Goal: Task Accomplishment & Management: Complete application form

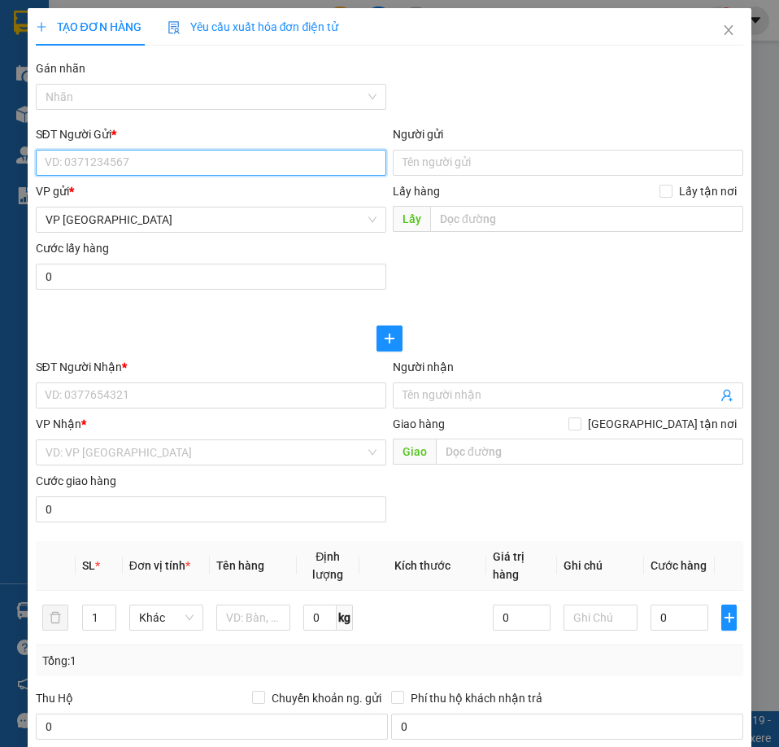
click at [111, 165] on input "SĐT Người Gửi *" at bounding box center [211, 163] width 351 height 26
paste input "02838650367"
type input "02838650367"
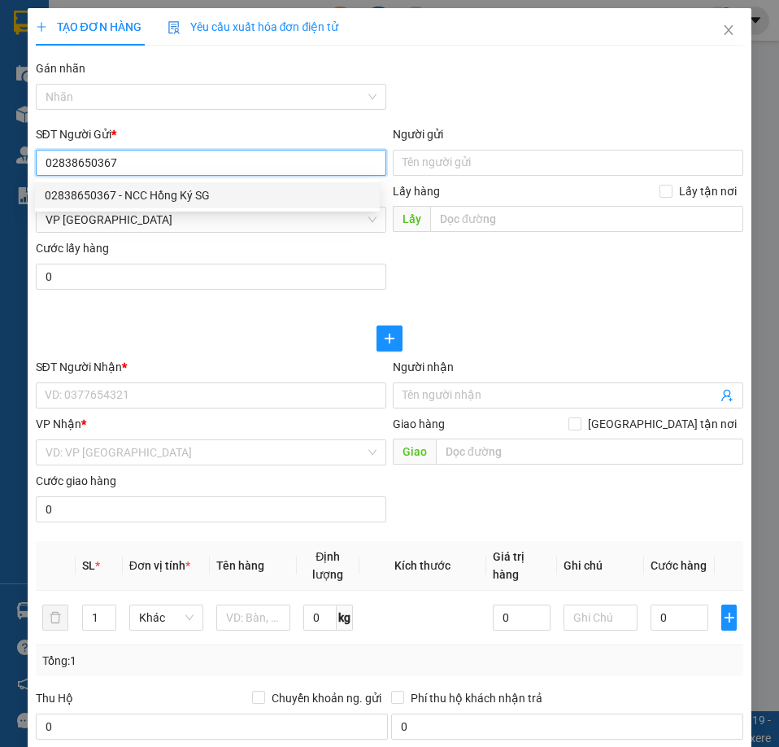
click at [111, 196] on div "02838650367 - NCC Hồng Ký SG" at bounding box center [207, 195] width 325 height 18
type input "NCC Hồng Ký SG"
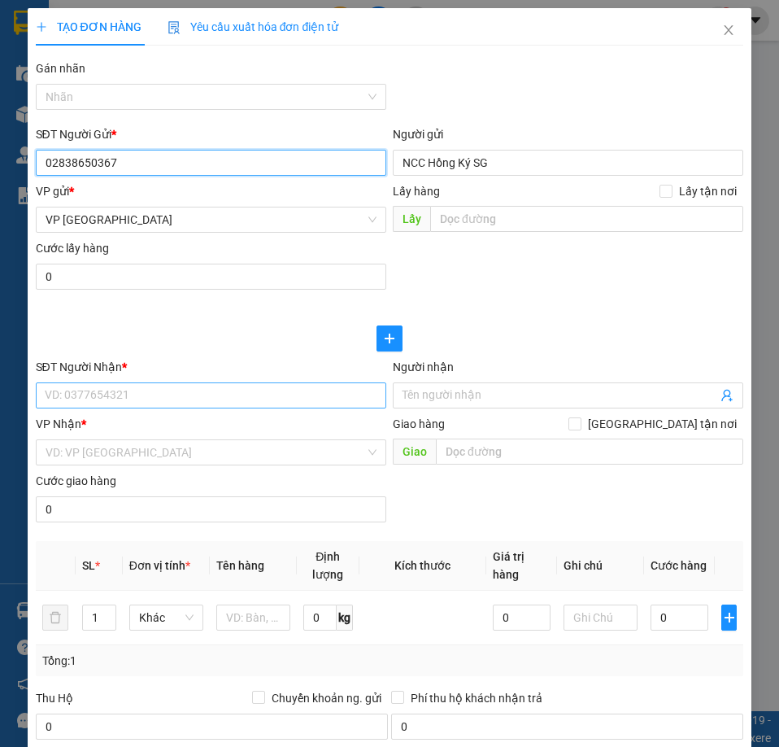
type input "02838650367"
click at [122, 385] on input "SĐT Người Nhận *" at bounding box center [211, 395] width 351 height 26
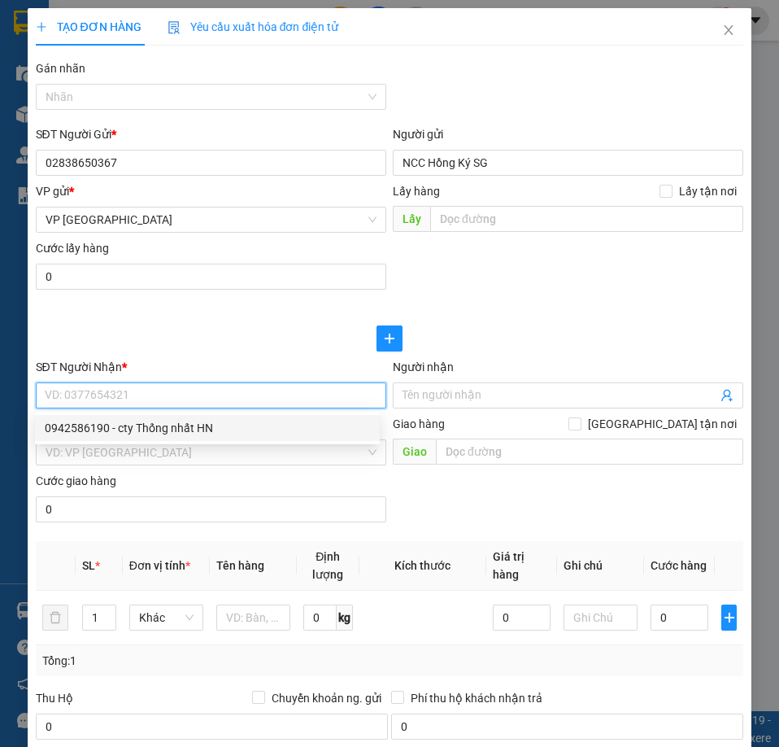
click at [149, 426] on div "0942586190 - cty Thống nhất HN" at bounding box center [207, 428] width 325 height 18
type input "0942586190"
type input "cty Thống nhất HN"
checkbox input "true"
type input "Lô A2-CN3, KCN vừa và nhỏ [GEOGRAPHIC_DATA], [GEOGRAPHIC_DATA]"
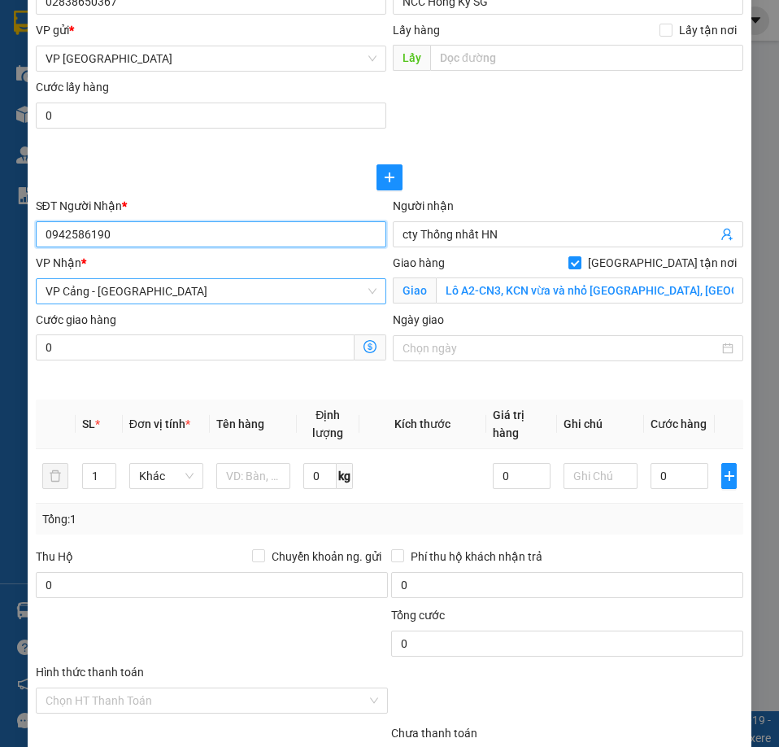
scroll to position [163, 0]
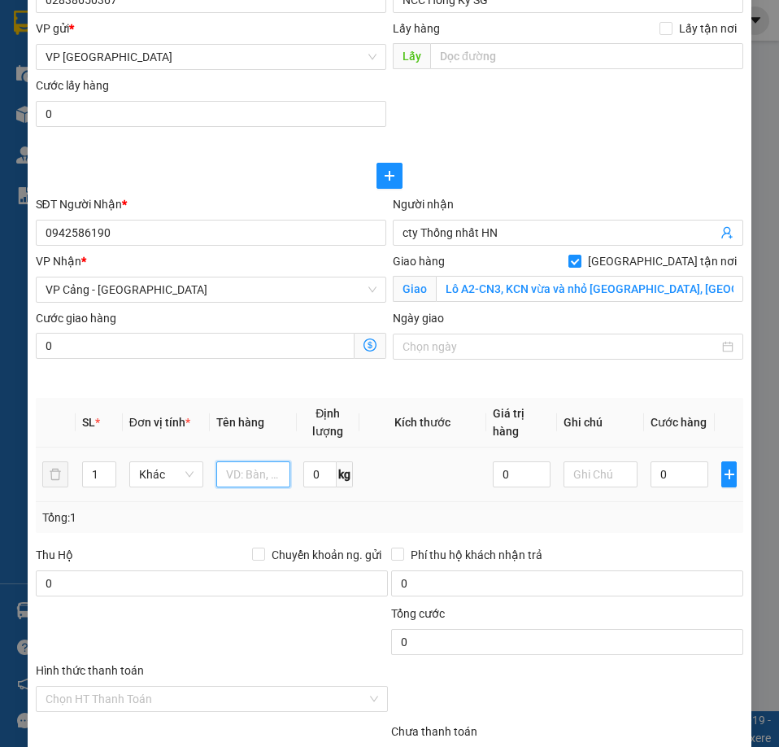
click at [254, 473] on input "text" at bounding box center [253, 474] width 74 height 26
paste input ""55 kiện đơn+ 25 đôi vành+ 4 bao cam + pbhd 12 khối ( Cty thống nhất )""
type input ""55 kiện đơn+ 25 đôi vành+ 4 bao cam + pbhd 12 khối ( Cty thống nhất )""
click at [93, 473] on input "1" at bounding box center [99, 474] width 33 height 24
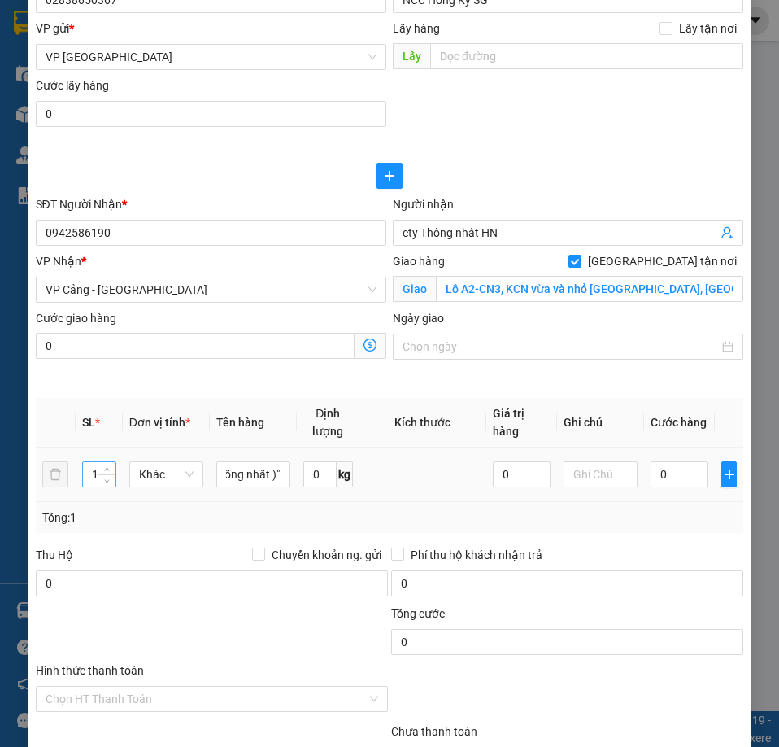
scroll to position [0, 0]
type input "84"
click at [682, 477] on input "0" at bounding box center [680, 474] width 58 height 26
type input "5"
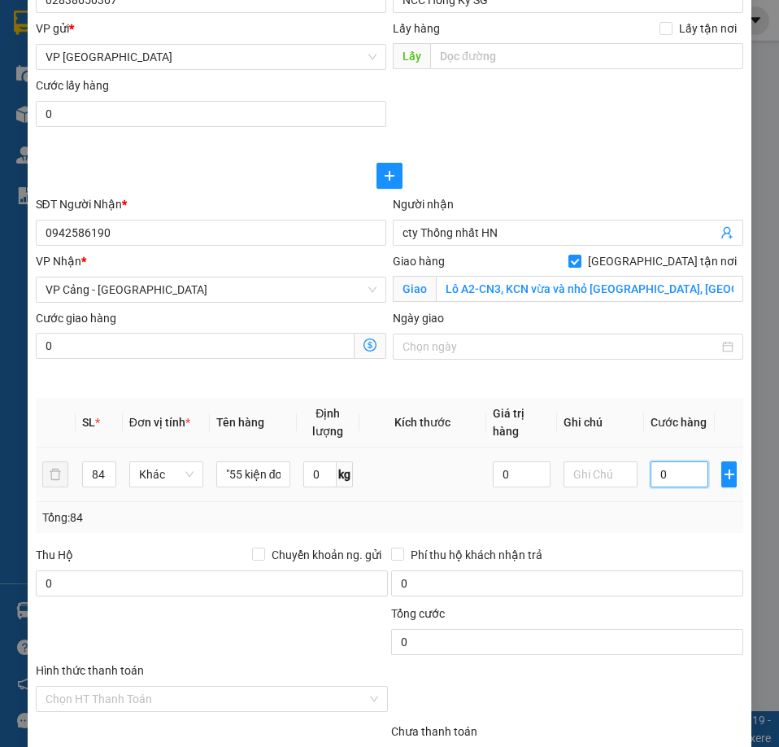
type input "5"
type input "54"
type input "541"
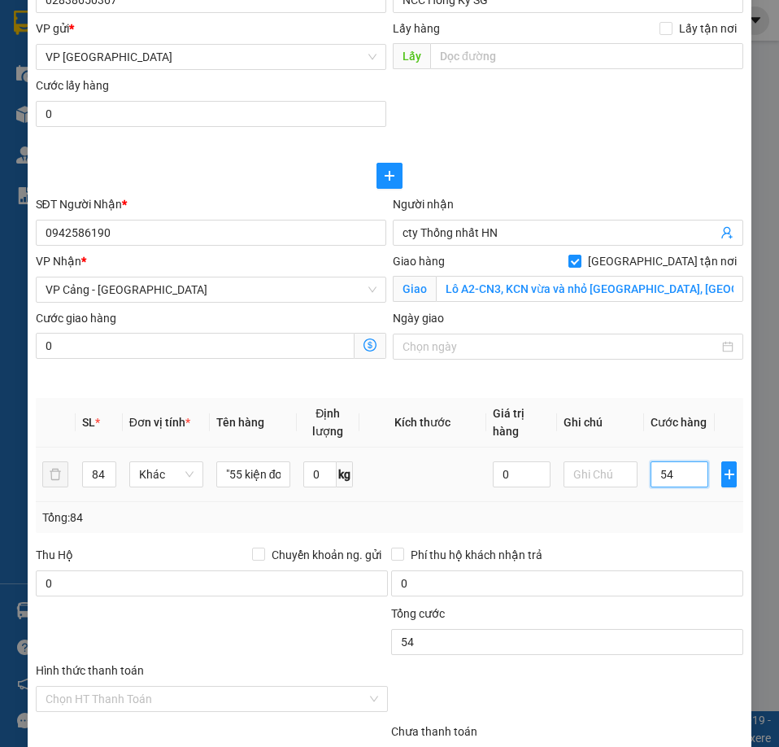
type input "541"
type input "5.412"
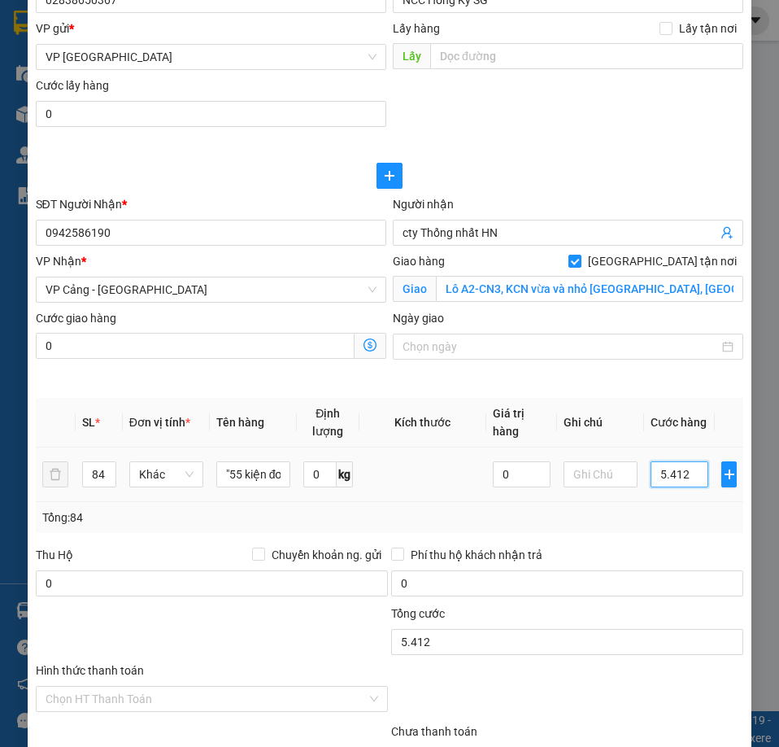
type input "54.120"
type input "541.200"
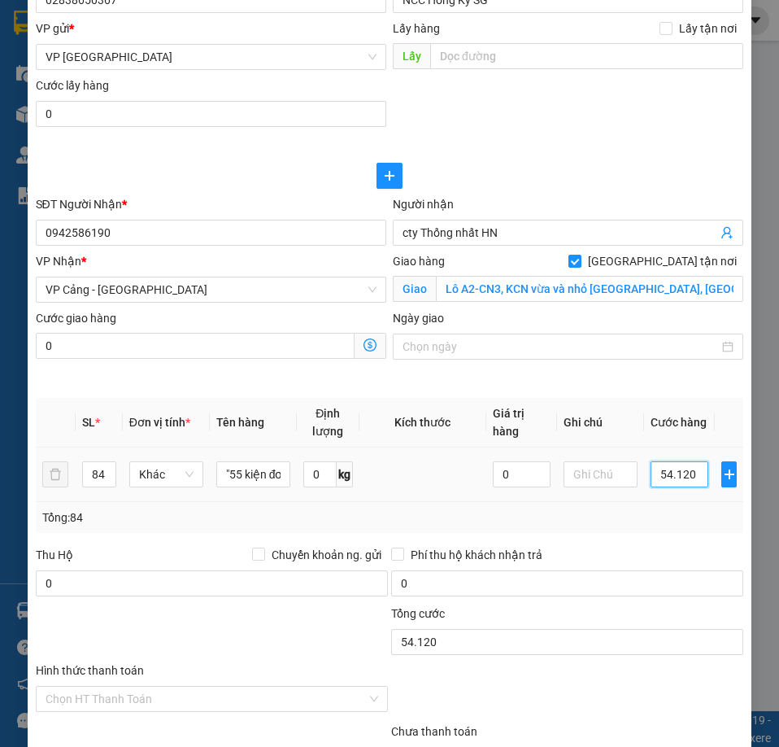
type input "541.200"
type input "5.412.000"
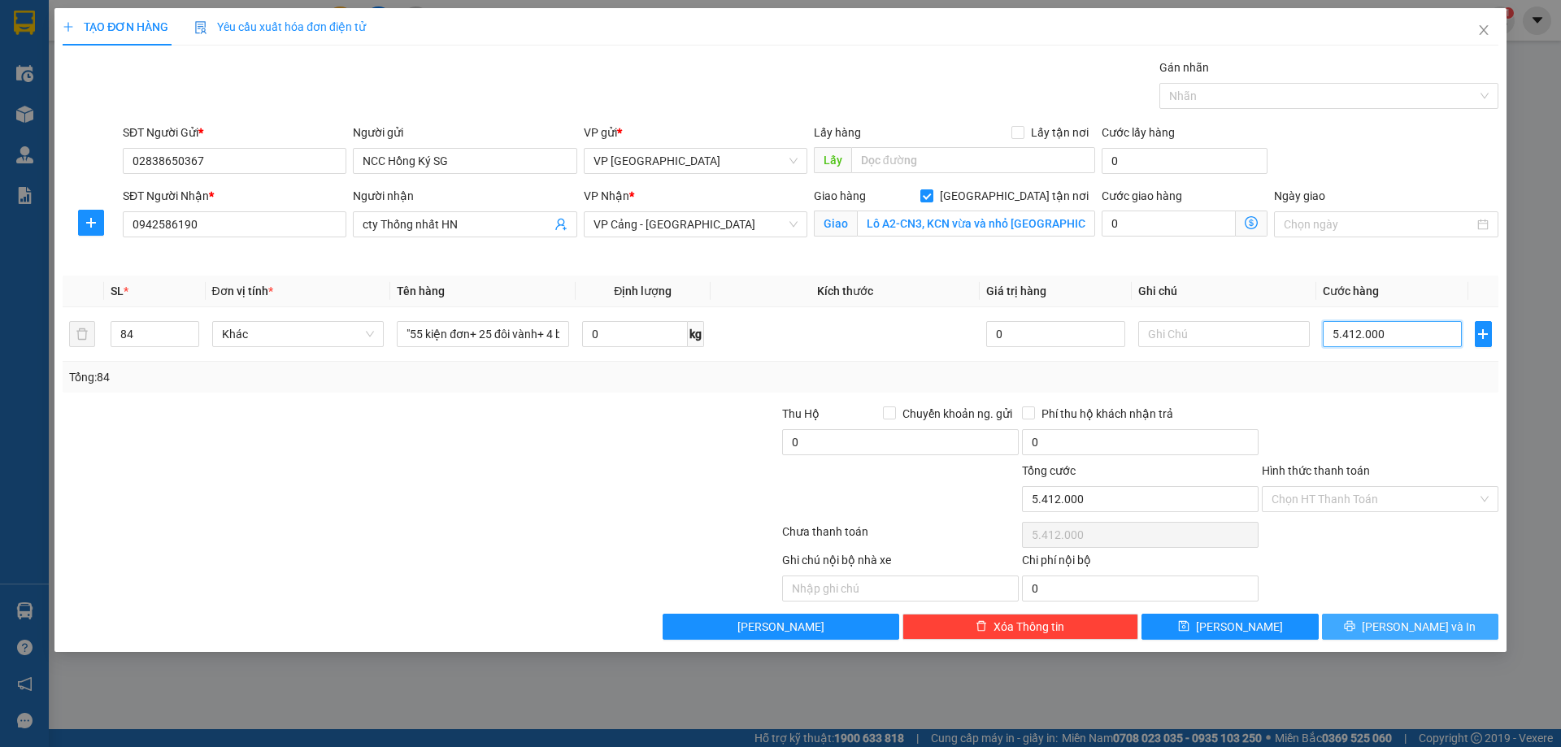
type input "5.412.000"
click at [1356, 629] on icon "printer" at bounding box center [1349, 626] width 11 height 11
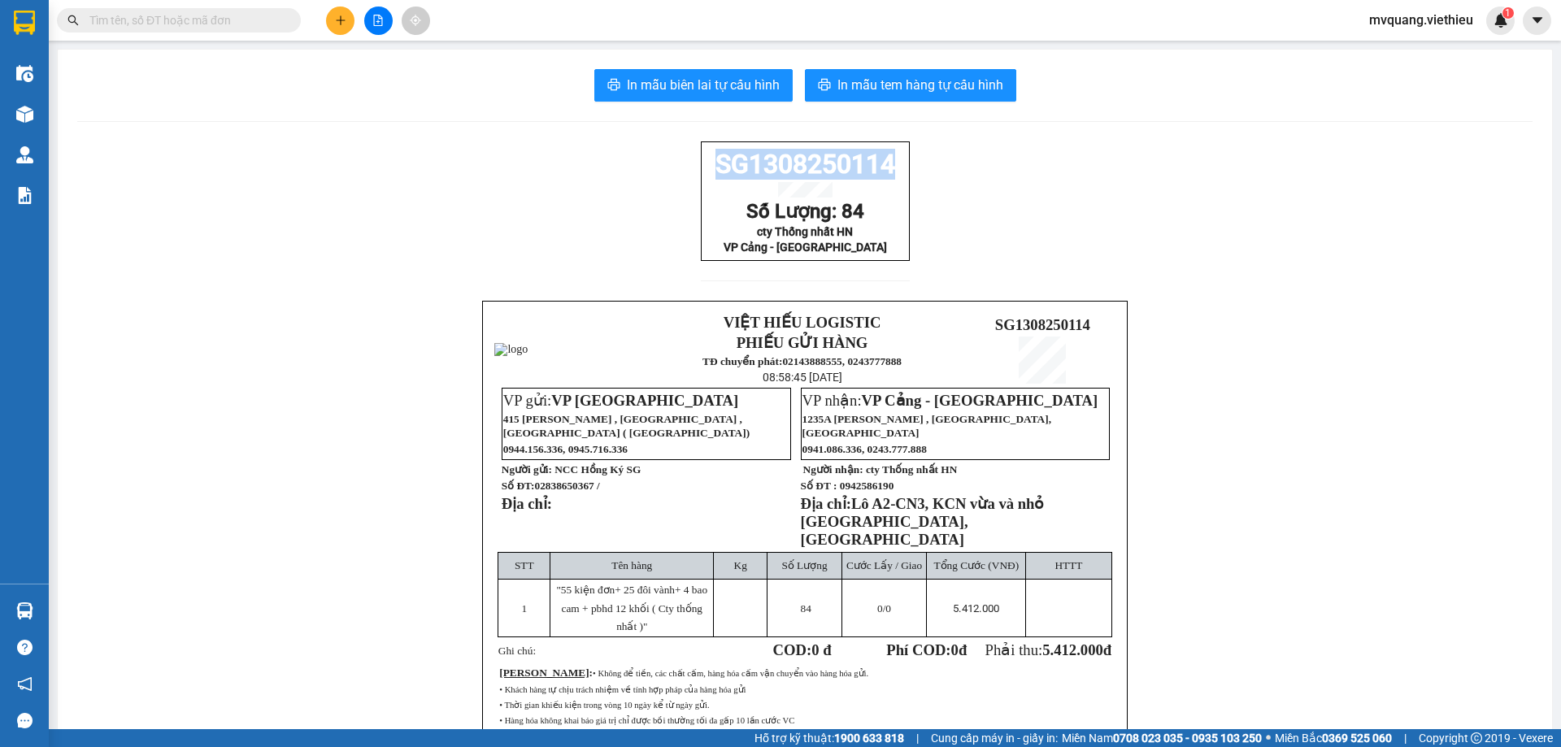
drag, startPoint x: 714, startPoint y: 170, endPoint x: 883, endPoint y: 176, distance: 169.3
click at [883, 176] on span "SG1308250114" at bounding box center [806, 164] width 180 height 31
copy span "SG1308250114"
